Goal: Navigation & Orientation: Understand site structure

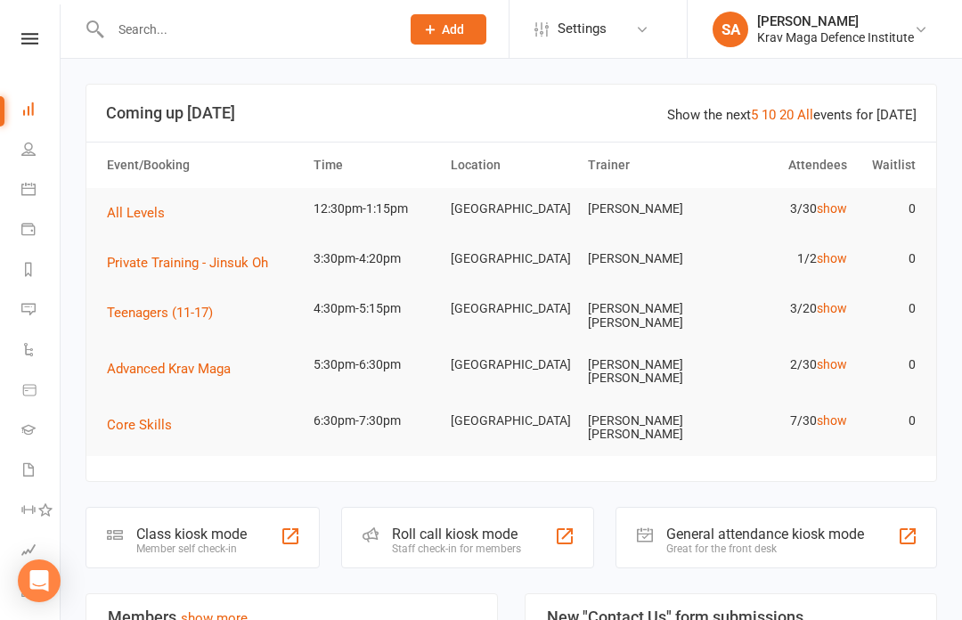
click at [838, 204] on link "show" at bounding box center [832, 208] width 30 height 14
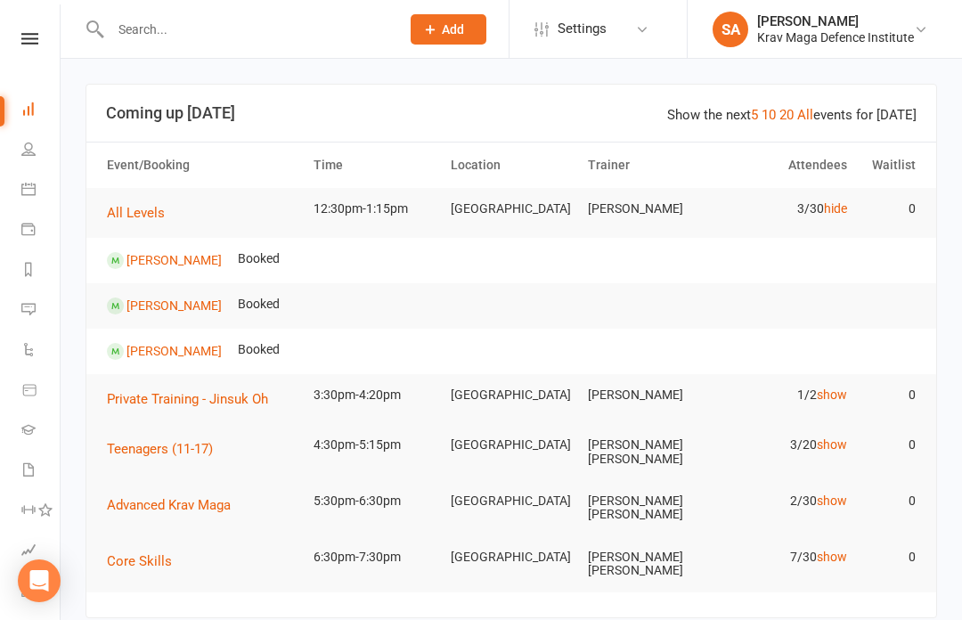
click at [829, 207] on link "hide" at bounding box center [835, 208] width 23 height 14
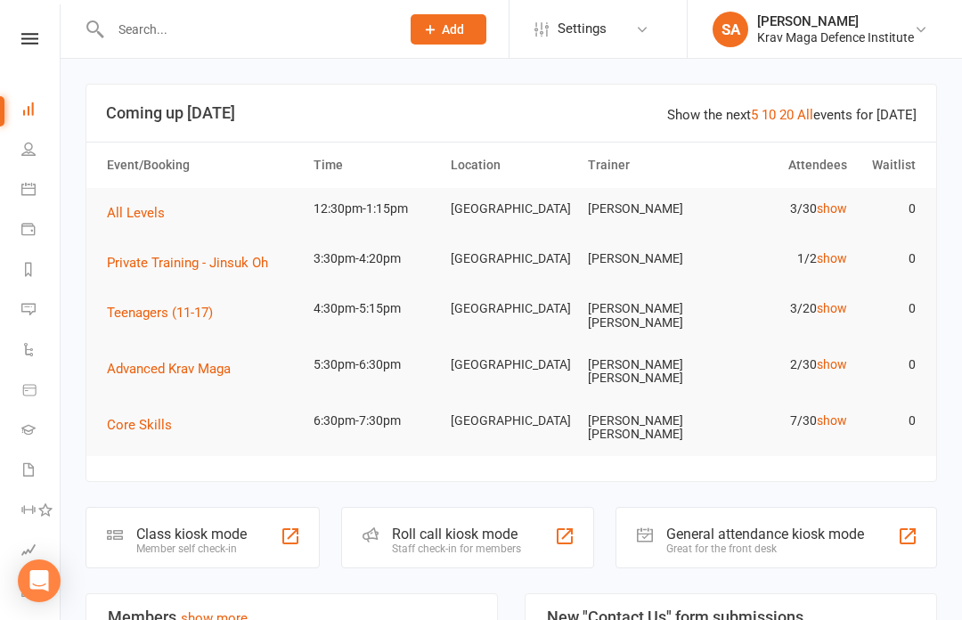
click at [644, 28] on icon at bounding box center [642, 29] width 14 height 14
click at [827, 413] on link "show" at bounding box center [832, 420] width 30 height 14
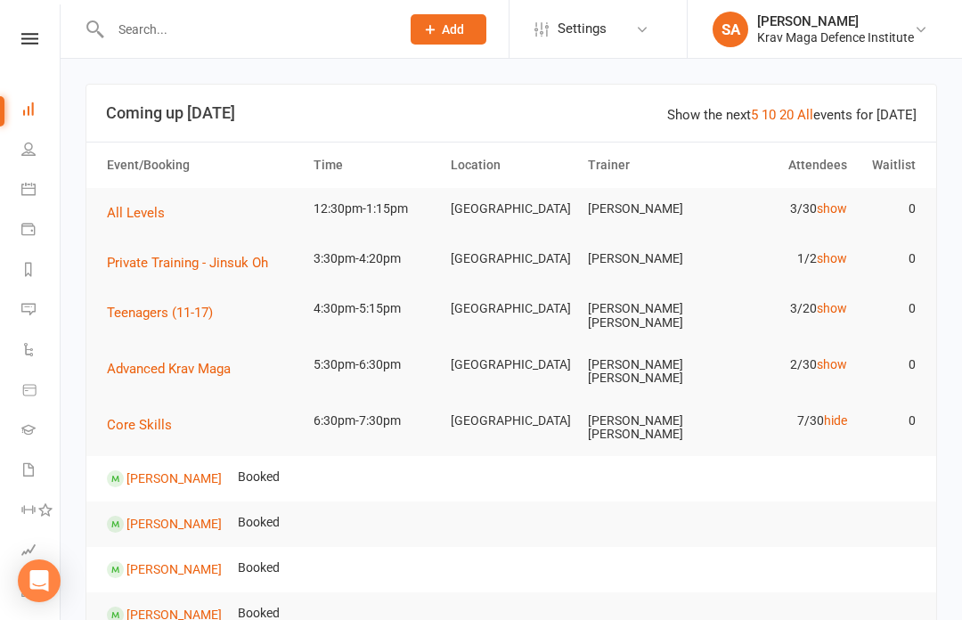
click at [834, 413] on link "hide" at bounding box center [835, 420] width 23 height 14
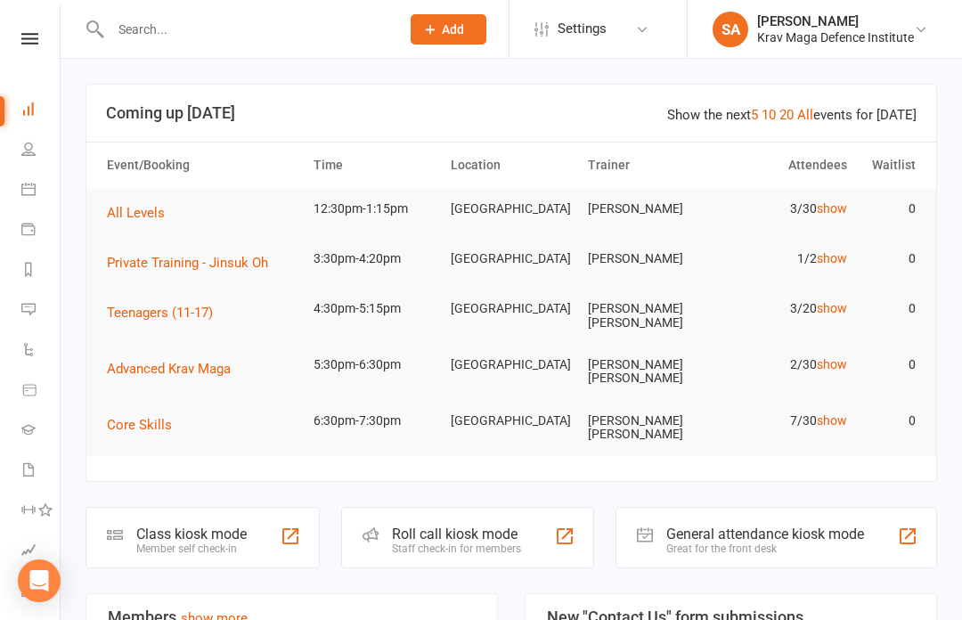
click at [149, 34] on input "text" at bounding box center [246, 29] width 282 height 25
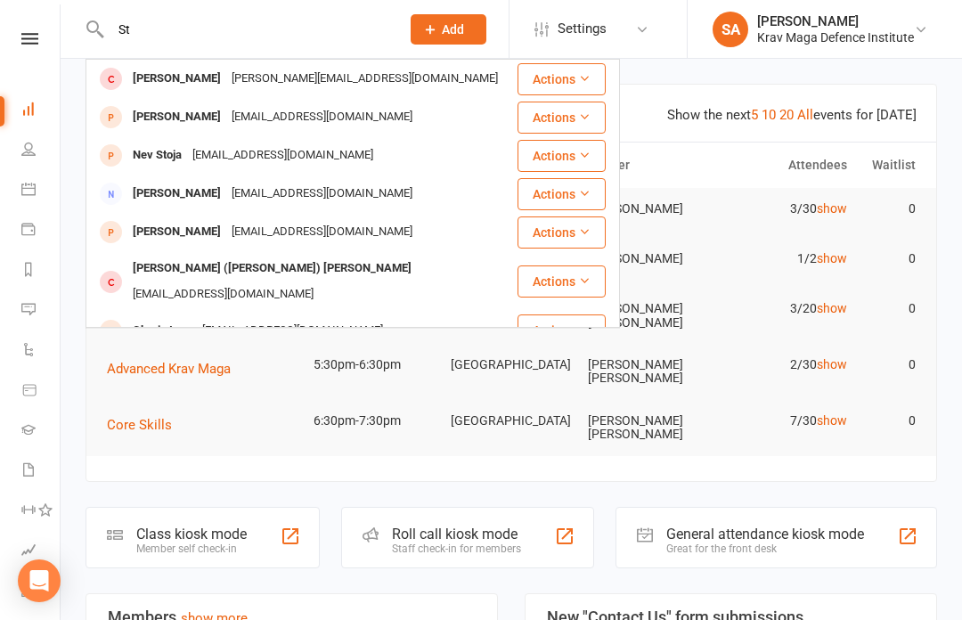
type input "S"
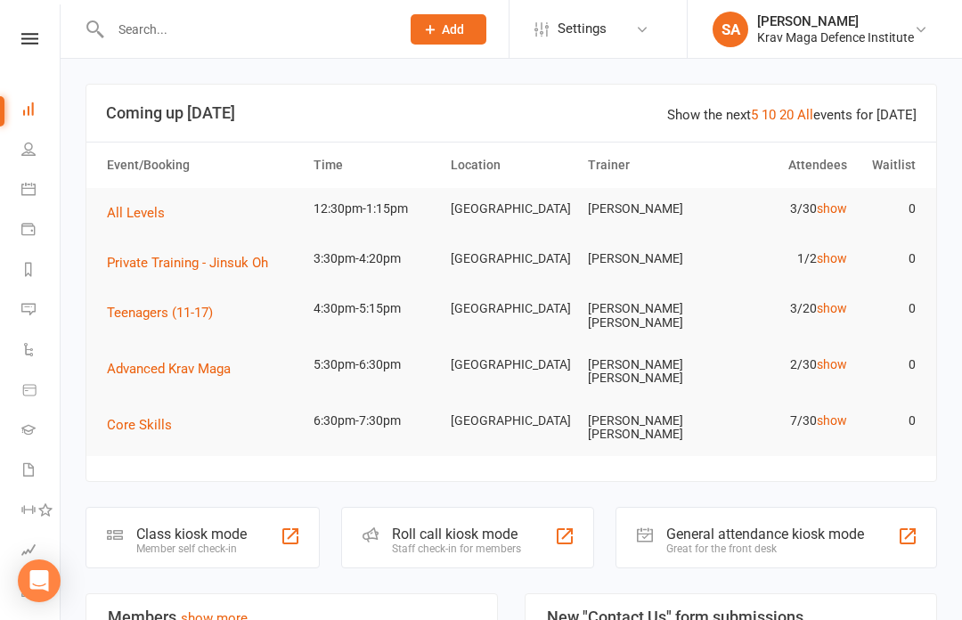
click at [448, 610] on link "276 Active / Suspended" at bounding box center [433, 632] width 78 height 50
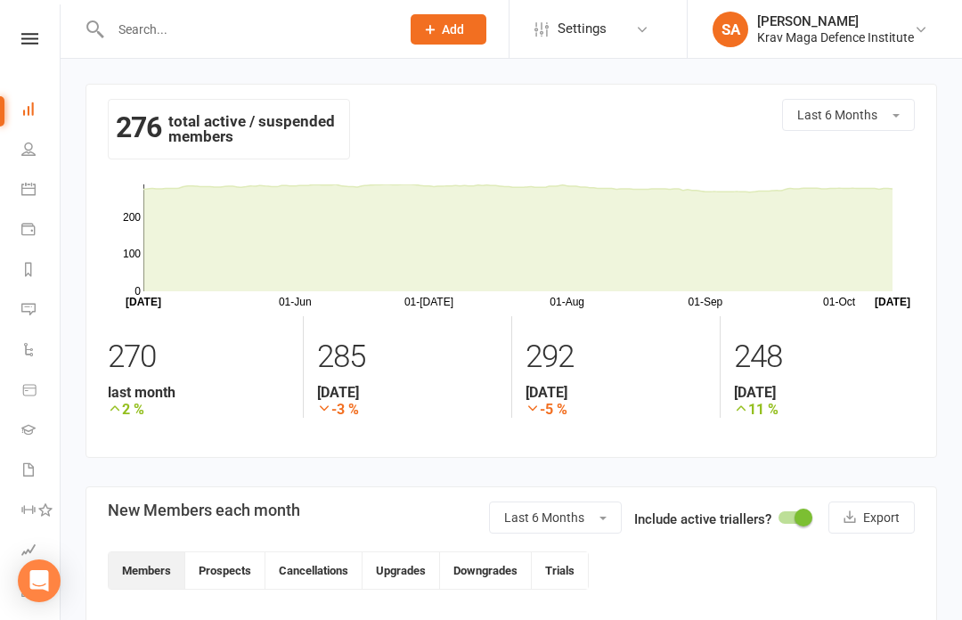
click at [28, 37] on icon at bounding box center [29, 39] width 17 height 12
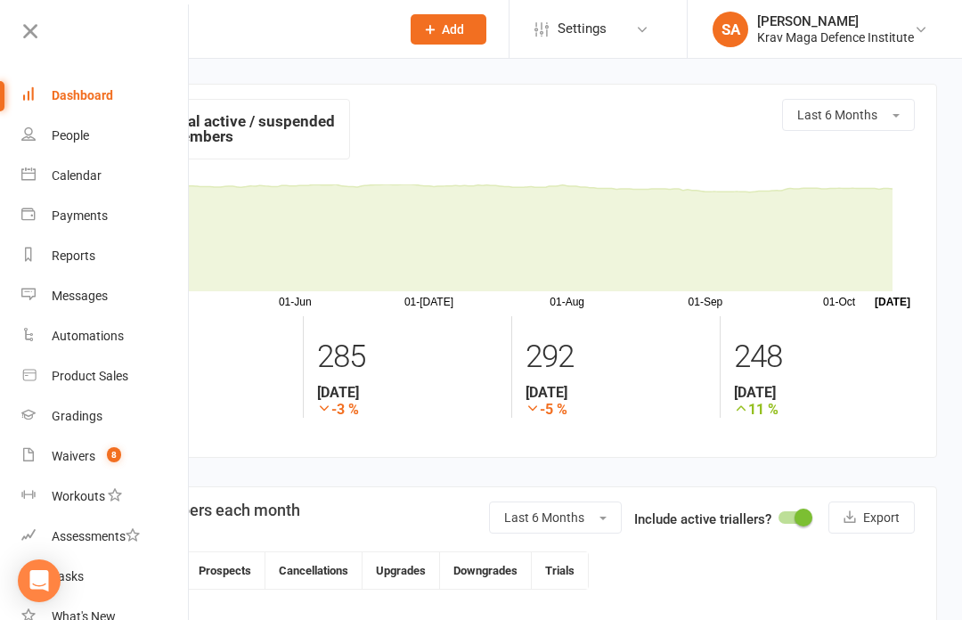
click at [456, 150] on div "276 total active / suspended members Last 6 Months" at bounding box center [511, 137] width 807 height 77
click at [523, 139] on div "276 total active / suspended members Last 6 Months" at bounding box center [511, 137] width 807 height 77
click at [33, 37] on icon at bounding box center [30, 31] width 25 height 25
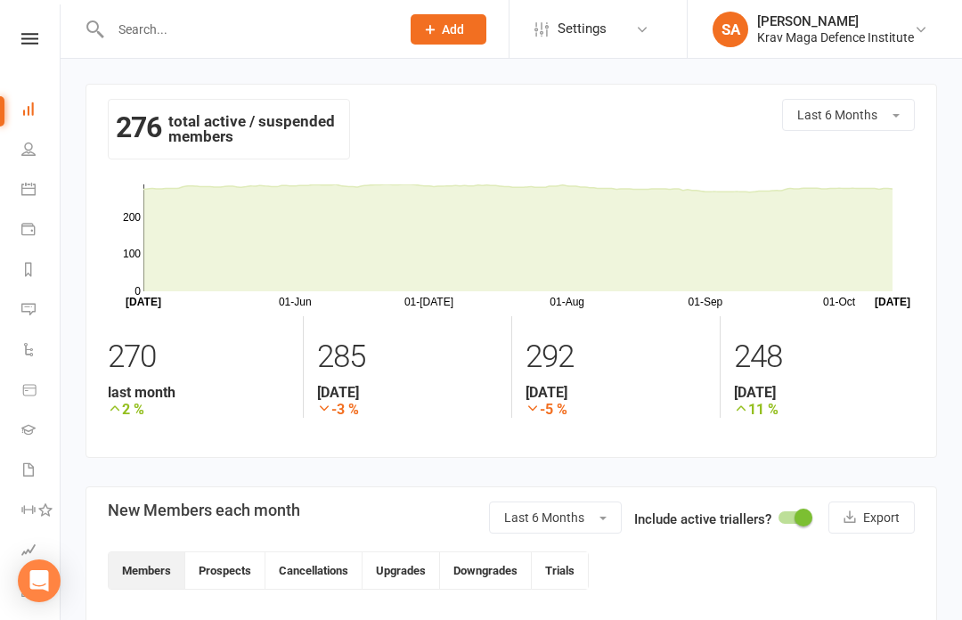
click at [30, 162] on link "People" at bounding box center [41, 151] width 40 height 40
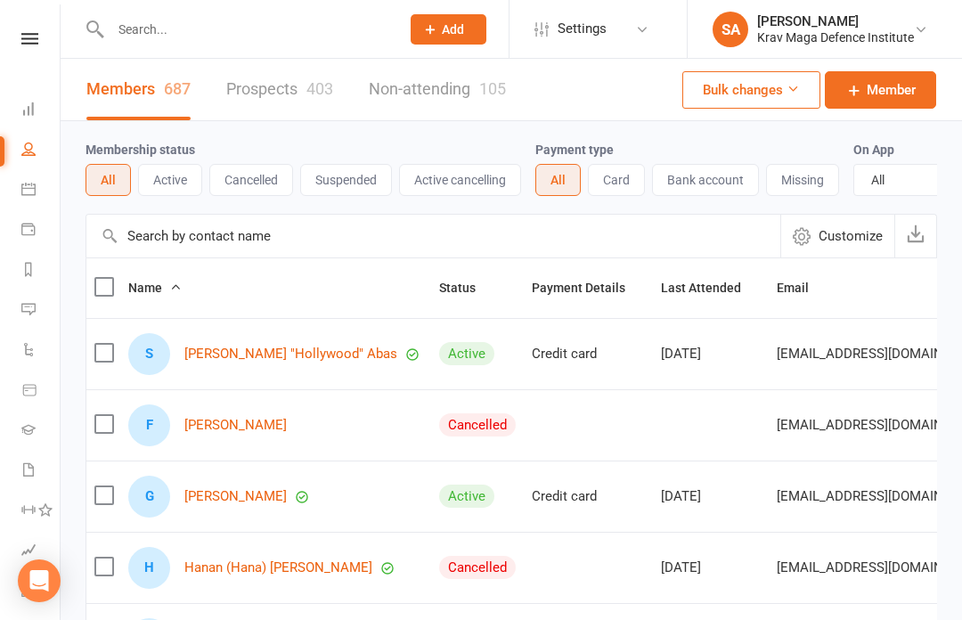
click at [24, 103] on icon at bounding box center [28, 109] width 14 height 14
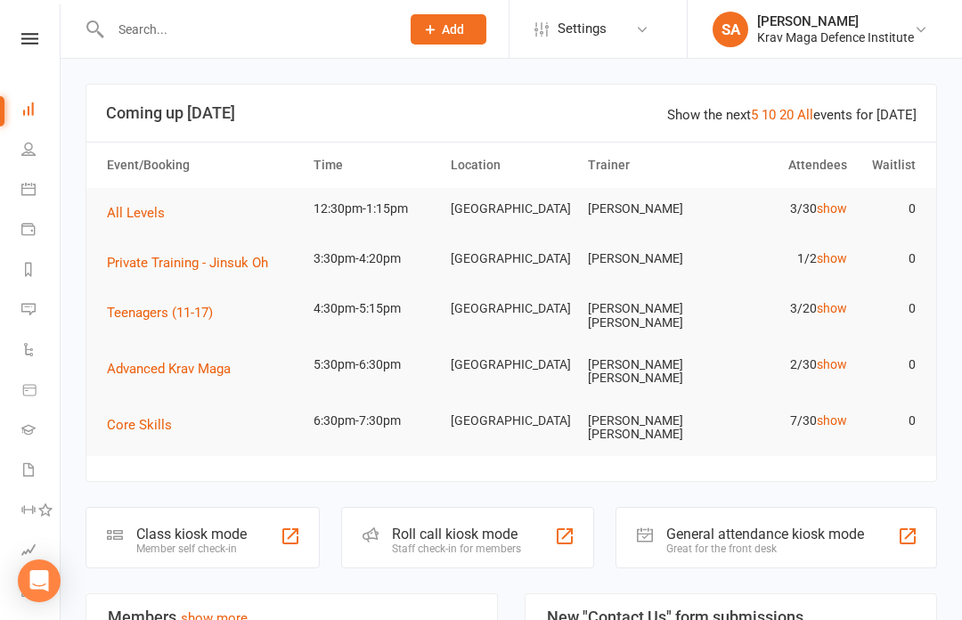
click at [29, 190] on icon at bounding box center [28, 189] width 14 height 14
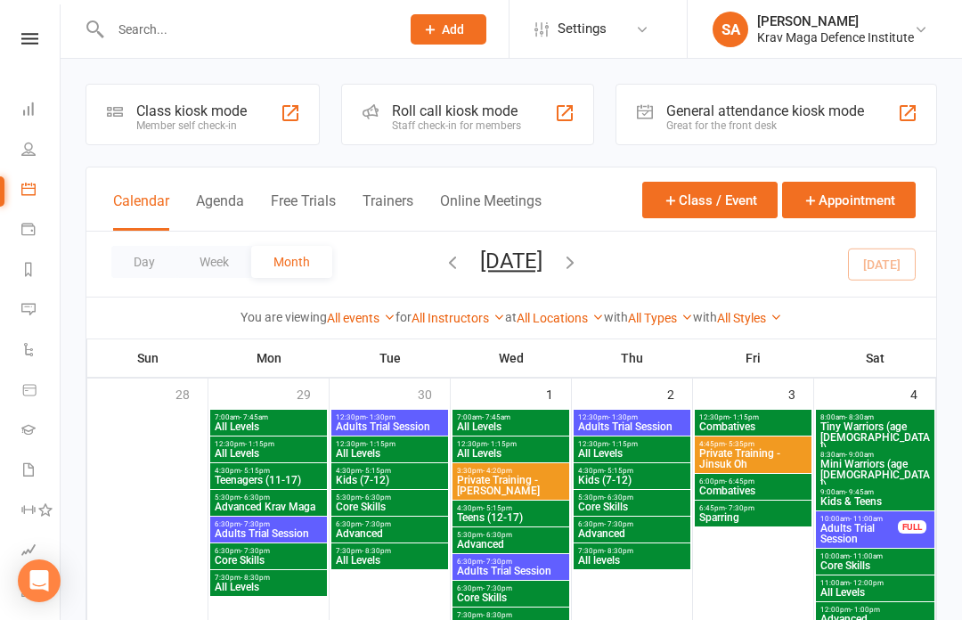
click at [25, 227] on icon at bounding box center [28, 229] width 14 height 14
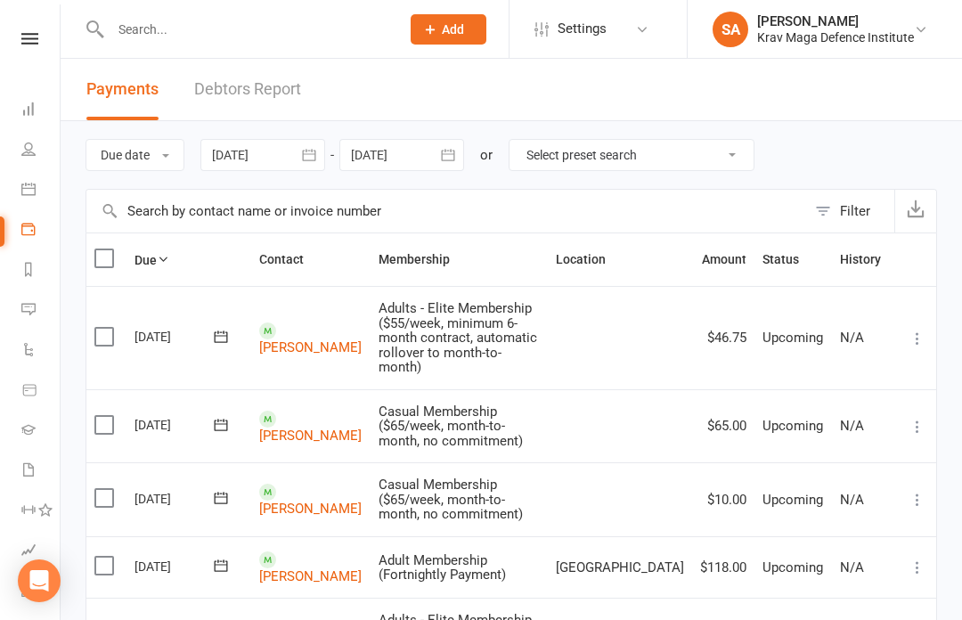
click at [15, 272] on li "Reports" at bounding box center [30, 271] width 60 height 40
click at [30, 268] on icon at bounding box center [28, 269] width 14 height 14
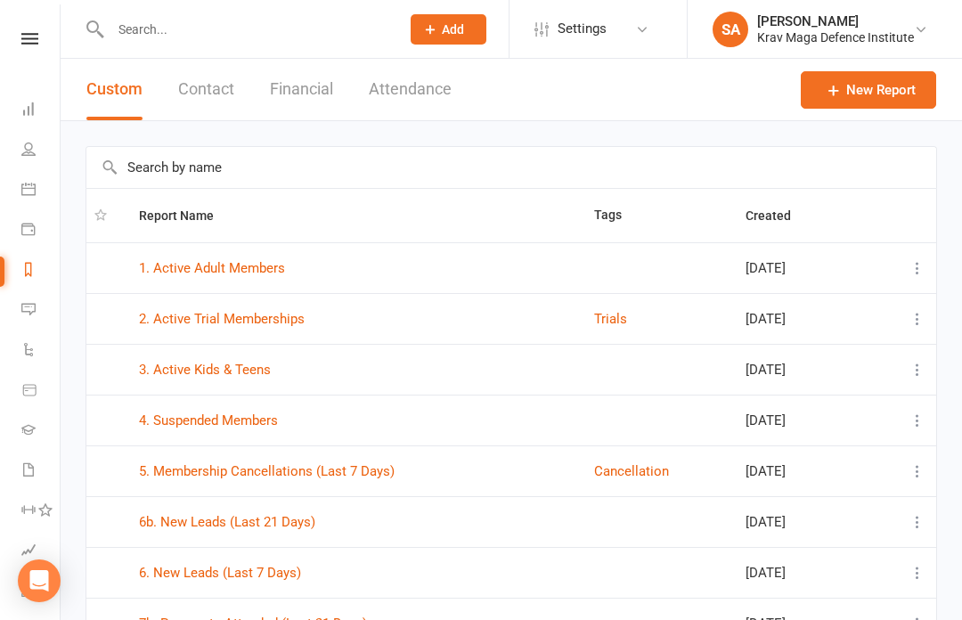
click at [26, 302] on icon at bounding box center [28, 309] width 14 height 14
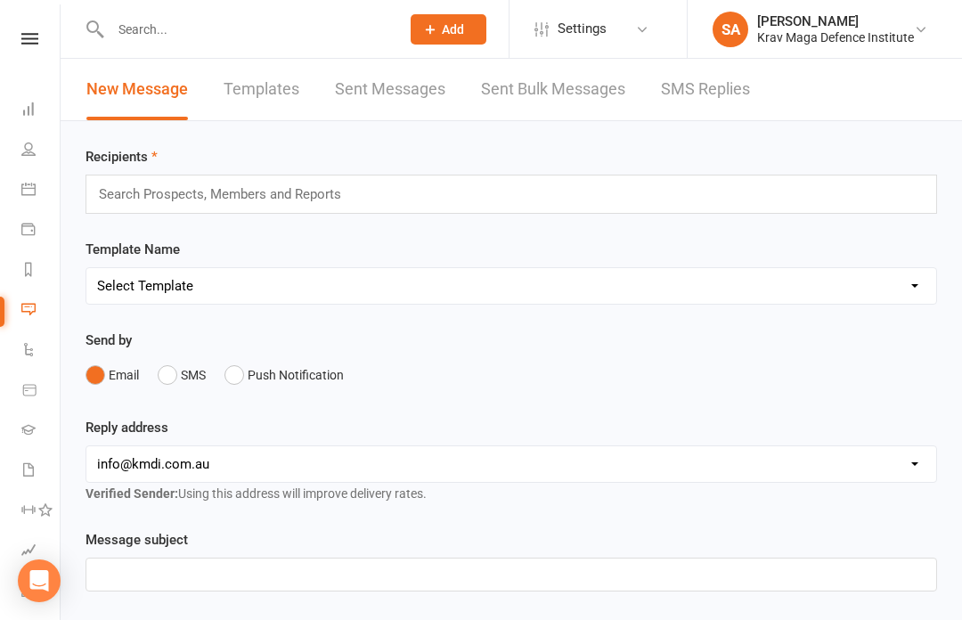
click at [23, 111] on icon at bounding box center [28, 109] width 14 height 14
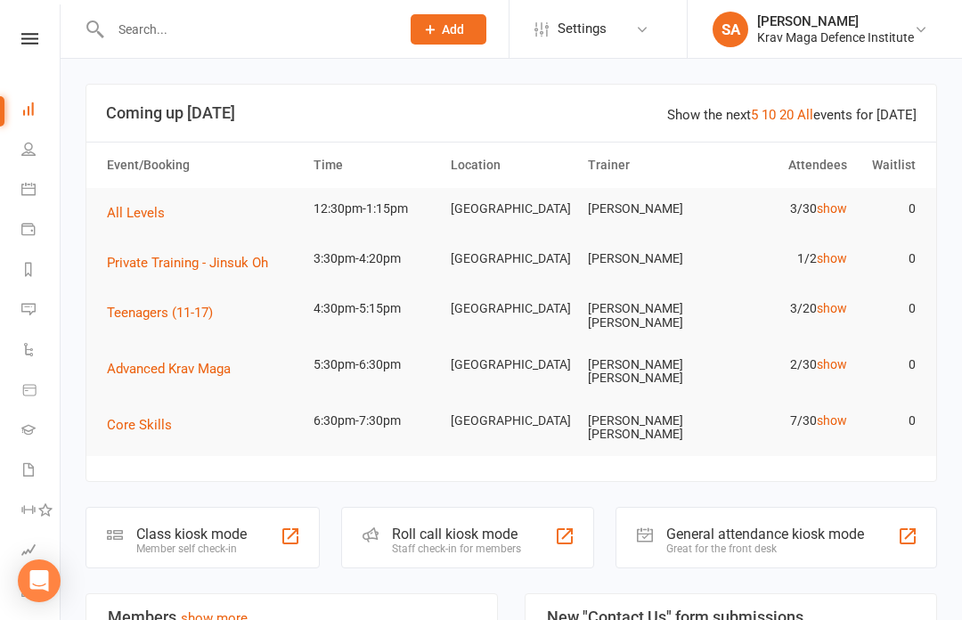
click at [132, 215] on span "All Levels" at bounding box center [136, 213] width 58 height 16
